Goal: Check status: Check status

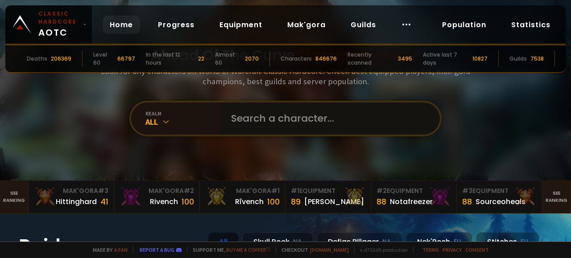
click at [244, 124] on input "text" at bounding box center [327, 119] width 203 height 32
type input "paytheman"
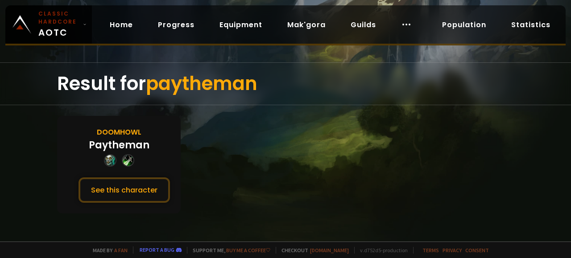
click at [136, 143] on div "Paytheman" at bounding box center [119, 145] width 61 height 15
click at [116, 131] on div "Doomhowl" at bounding box center [119, 132] width 45 height 11
click at [119, 174] on div "Doomhowl Paytheman See this character" at bounding box center [119, 165] width 124 height 98
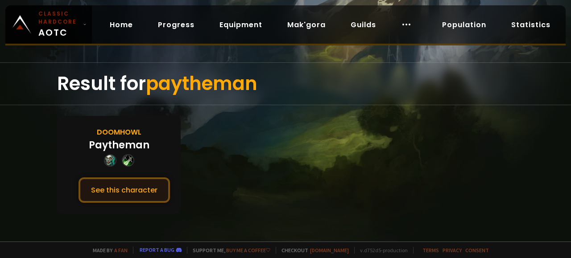
click at [119, 186] on button "See this character" at bounding box center [124, 190] width 91 height 25
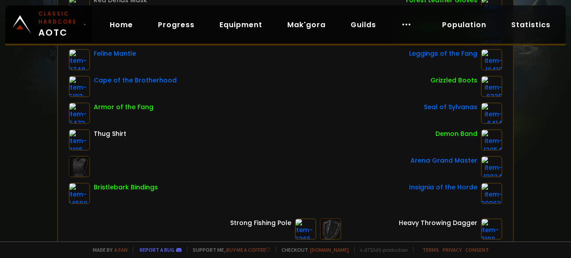
scroll to position [178, 0]
